Goal: Task Accomplishment & Management: Manage account settings

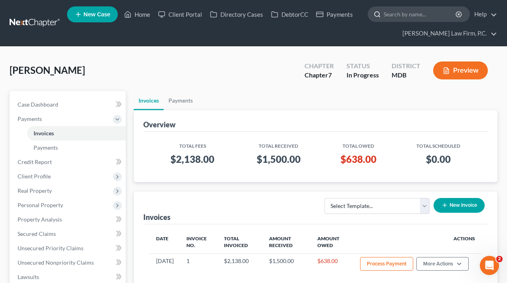
click at [398, 19] on input "search" at bounding box center [420, 14] width 73 height 15
paste input "[PERSON_NAME]"
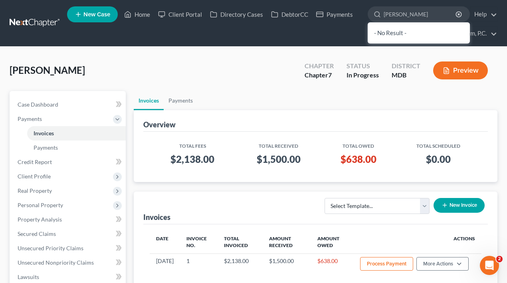
drag, startPoint x: 405, startPoint y: 16, endPoint x: 365, endPoint y: 16, distance: 39.5
click at [365, 16] on ul "New Case Home Client Portal Directory Cases DebtorCC Payments [PERSON_NAME] - N…" at bounding box center [282, 23] width 430 height 38
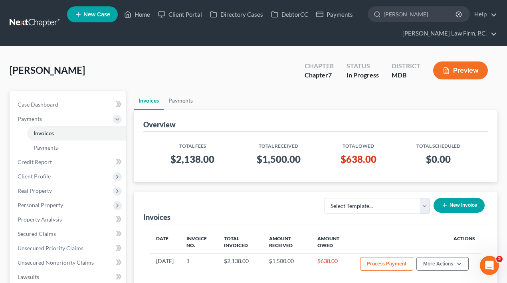
type input "[PERSON_NAME]"
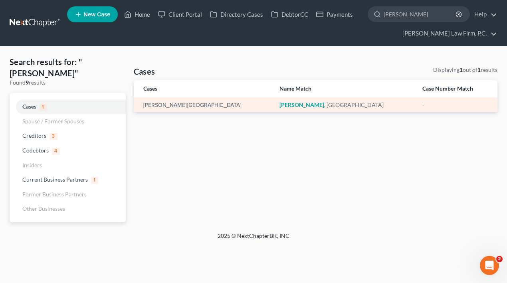
click at [279, 107] on em "[PERSON_NAME]" at bounding box center [301, 104] width 45 height 7
click at [175, 109] on td "[PERSON_NAME][GEOGRAPHIC_DATA]" at bounding box center [203, 104] width 139 height 15
click at [170, 103] on link "[PERSON_NAME][GEOGRAPHIC_DATA]" at bounding box center [192, 106] width 98 height 6
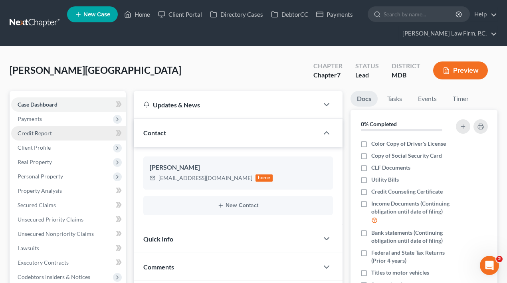
click at [61, 126] on link "Credit Report" at bounding box center [68, 133] width 115 height 14
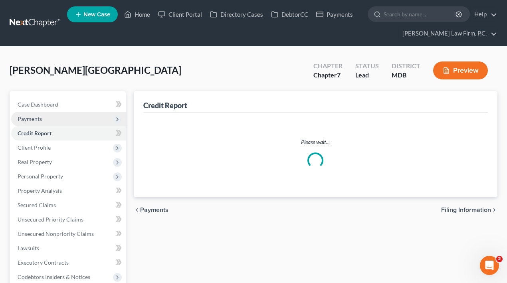
click at [61, 118] on span "Payments" at bounding box center [68, 119] width 115 height 14
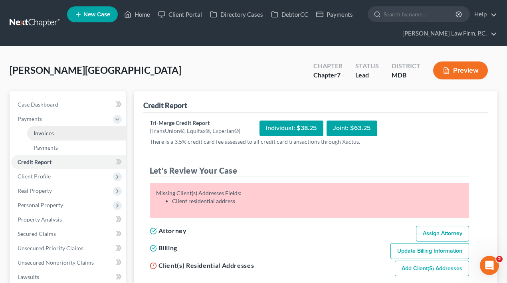
click at [63, 139] on link "Invoices" at bounding box center [76, 133] width 99 height 14
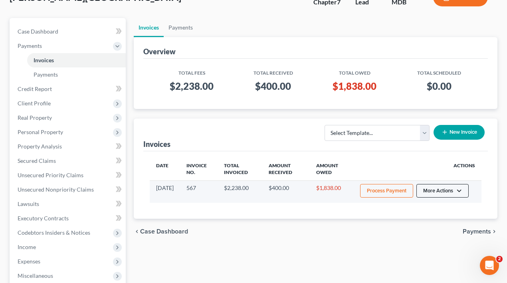
scroll to position [91, 0]
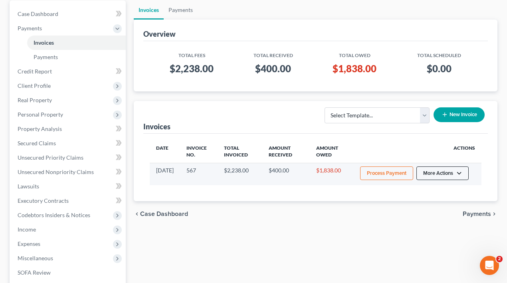
click at [436, 178] on button "More Actions" at bounding box center [442, 173] width 52 height 14
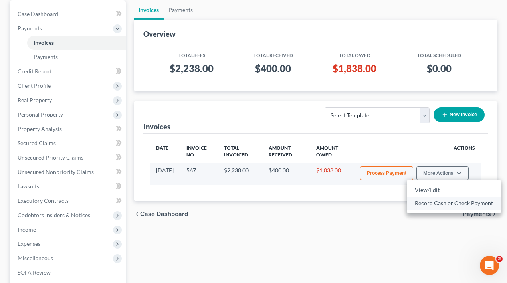
click at [435, 204] on link "Record Cash or Check Payment" at bounding box center [453, 203] width 93 height 14
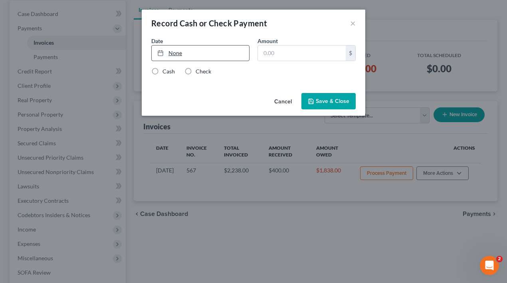
click at [188, 48] on link "None" at bounding box center [200, 53] width 97 height 15
click at [271, 57] on input "text" at bounding box center [302, 53] width 88 height 15
paste input "308"
type input "308"
click at [196, 75] on label "Check" at bounding box center [204, 71] width 16 height 8
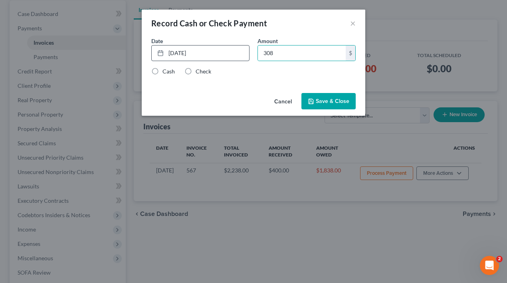
click at [199, 73] on input "Check" at bounding box center [201, 69] width 5 height 5
radio input "true"
click at [335, 107] on button "Save & Close" at bounding box center [328, 101] width 54 height 17
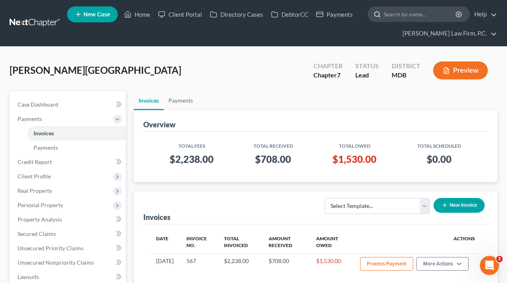
scroll to position [0, 0]
click at [430, 13] on input "search" at bounding box center [420, 14] width 73 height 15
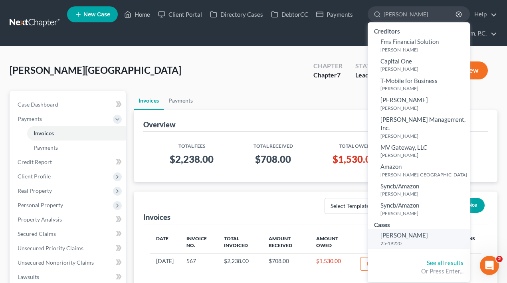
type input "[PERSON_NAME]"
click at [404, 232] on span "[PERSON_NAME]" at bounding box center [404, 235] width 48 height 7
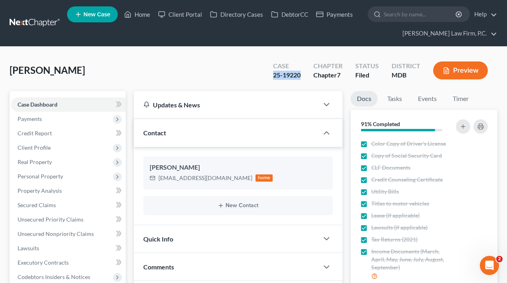
drag, startPoint x: 271, startPoint y: 77, endPoint x: 304, endPoint y: 77, distance: 32.7
click at [304, 77] on div "Case 25-19220" at bounding box center [287, 71] width 40 height 24
copy div "25-19220"
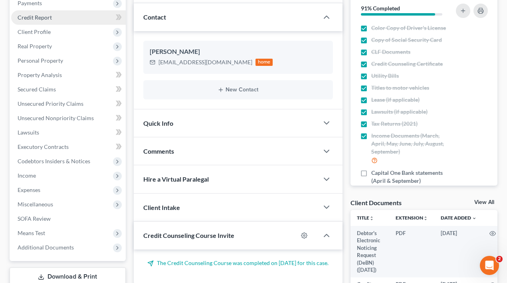
scroll to position [128, 0]
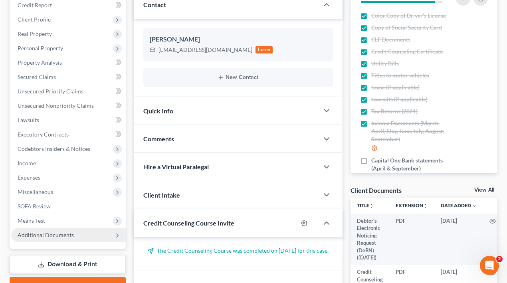
click at [49, 238] on span "Additional Documents" at bounding box center [46, 235] width 56 height 7
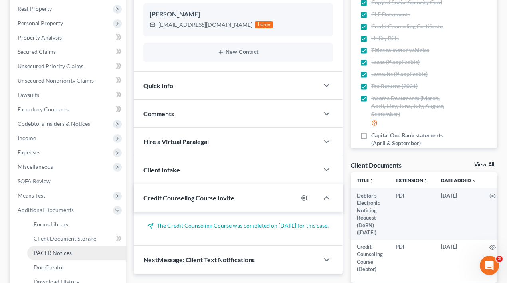
click at [55, 257] on link "PACER Notices" at bounding box center [76, 253] width 99 height 14
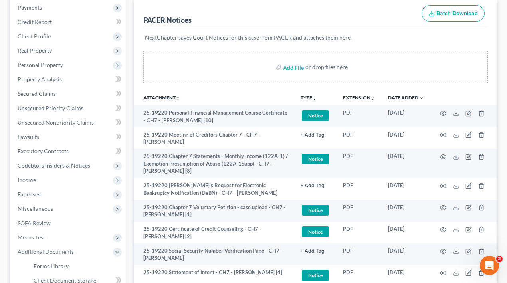
scroll to position [110, 0]
